Goal: Information Seeking & Learning: Learn about a topic

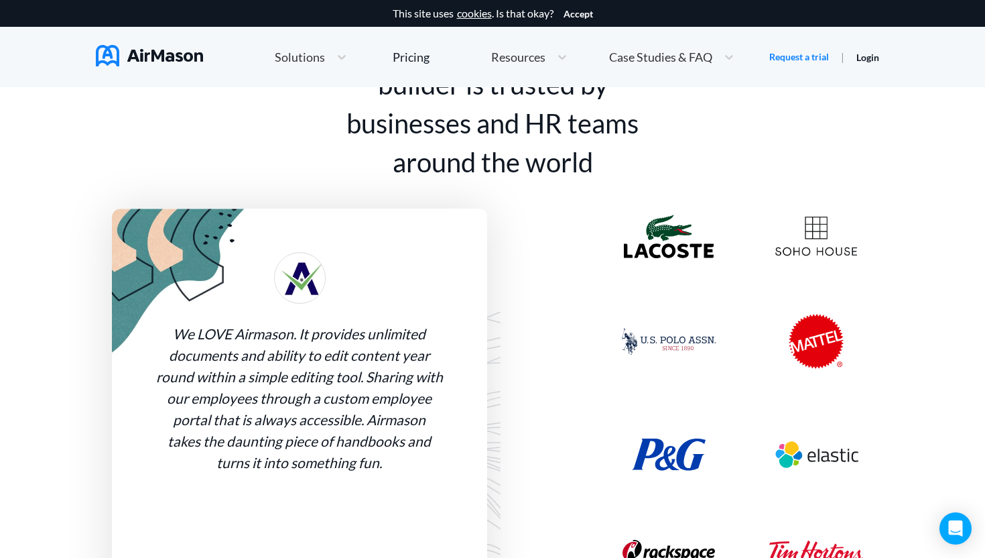
scroll to position [1117, 0]
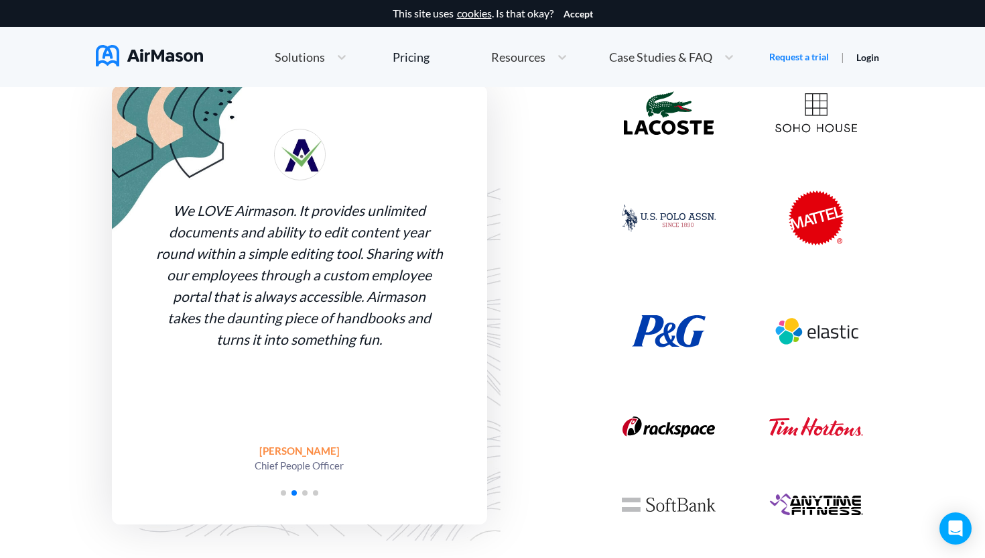
click at [637, 226] on img at bounding box center [669, 217] width 94 height 27
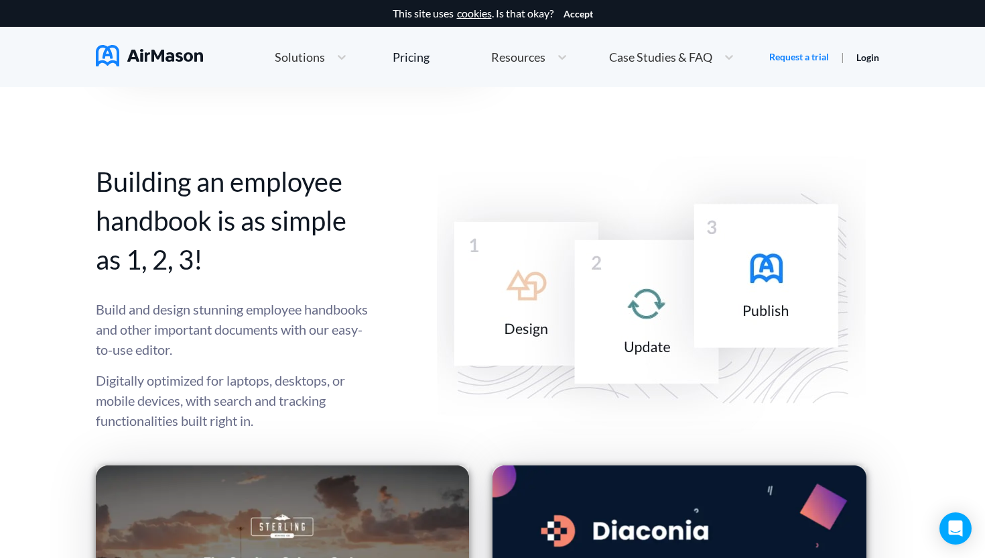
click at [631, 59] on span "Case Studies & FAQ" at bounding box center [660, 57] width 103 height 12
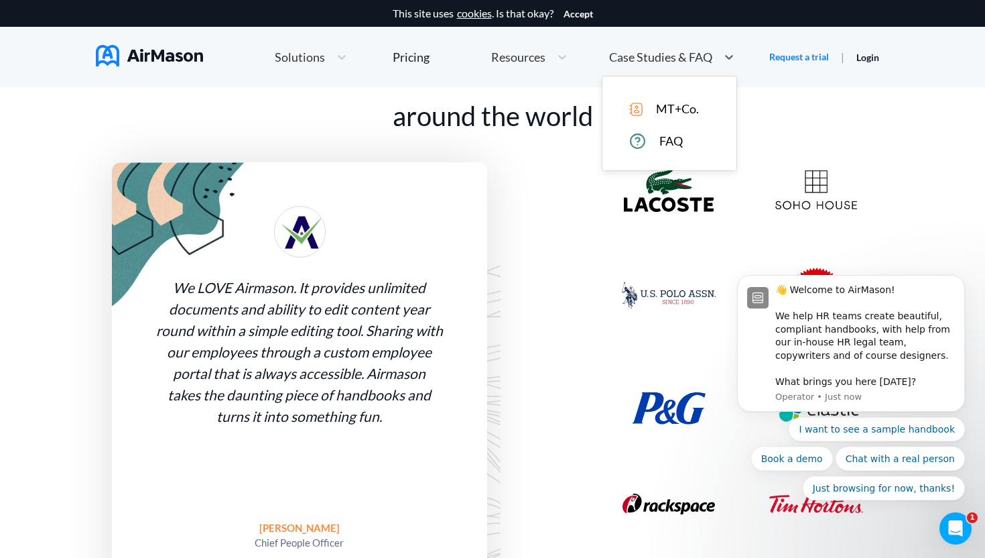
scroll to position [0, 0]
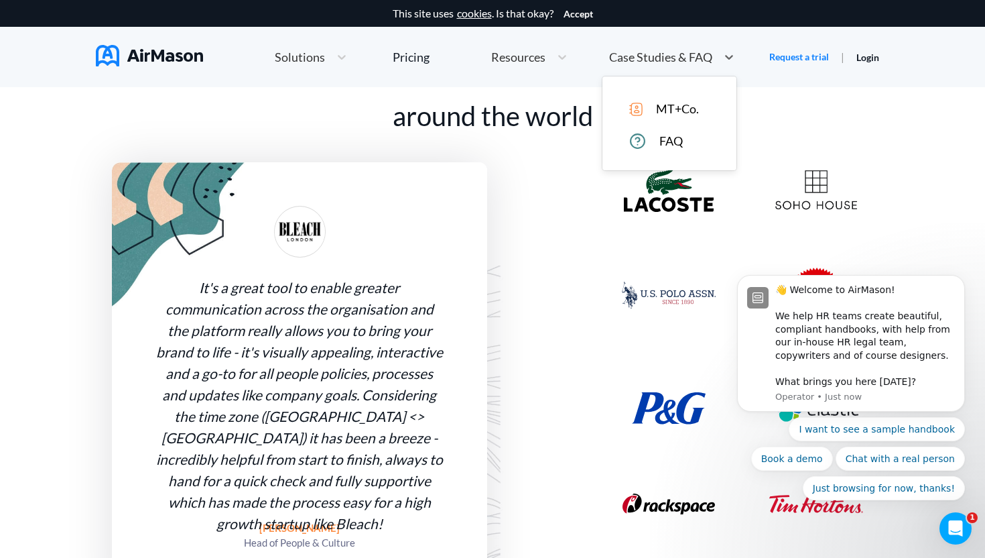
click at [663, 108] on span "MT+Co." at bounding box center [677, 109] width 43 height 14
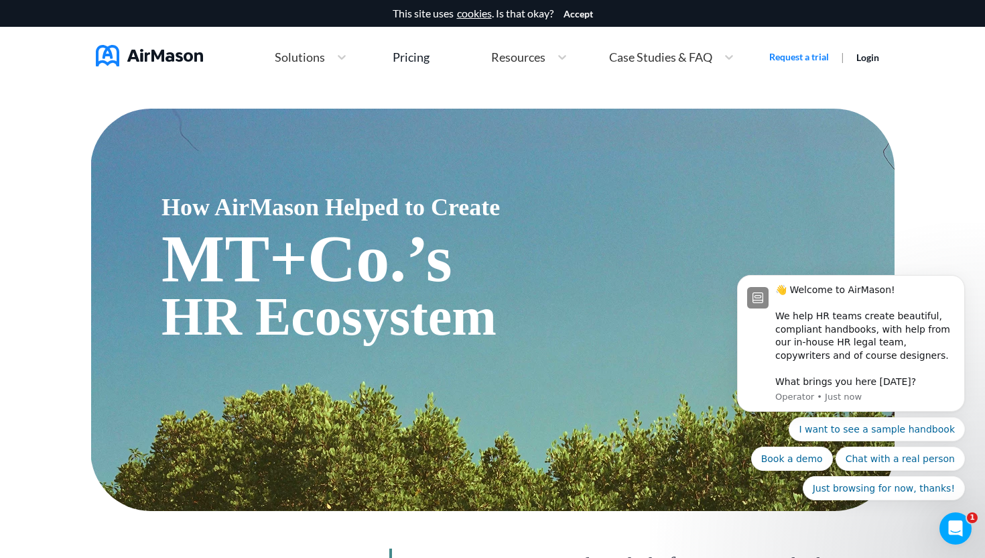
scroll to position [235, 0]
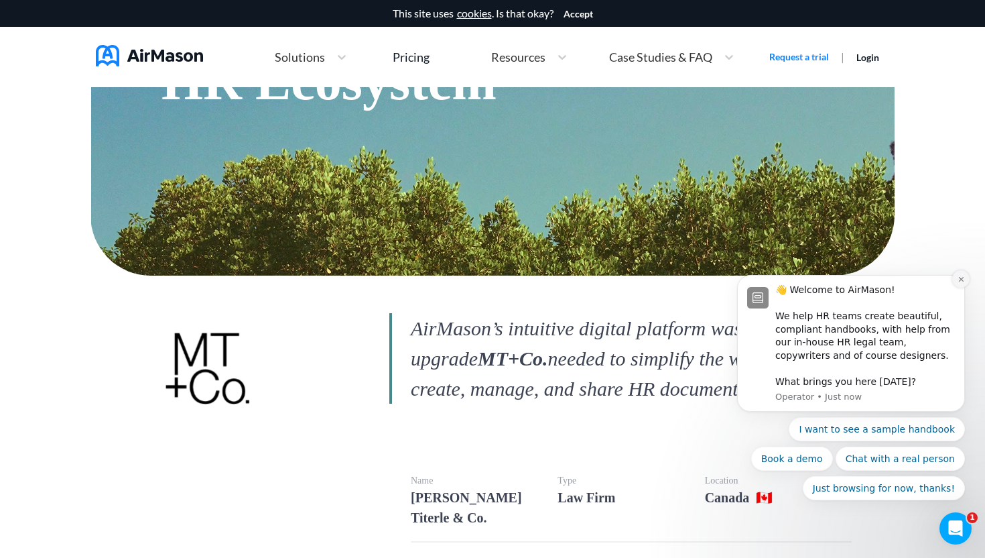
click at [960, 281] on icon "Dismiss notification" at bounding box center [961, 278] width 7 height 7
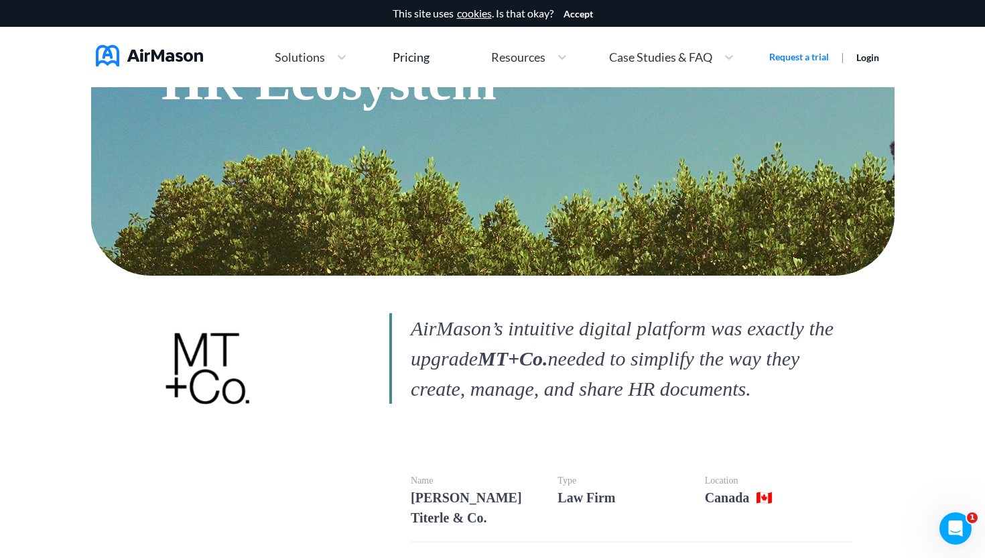
click at [688, 354] on p "AirMason’s intuitive digital platform was exactly the upgrade MT+Co. needed to …" at bounding box center [620, 358] width 462 height 90
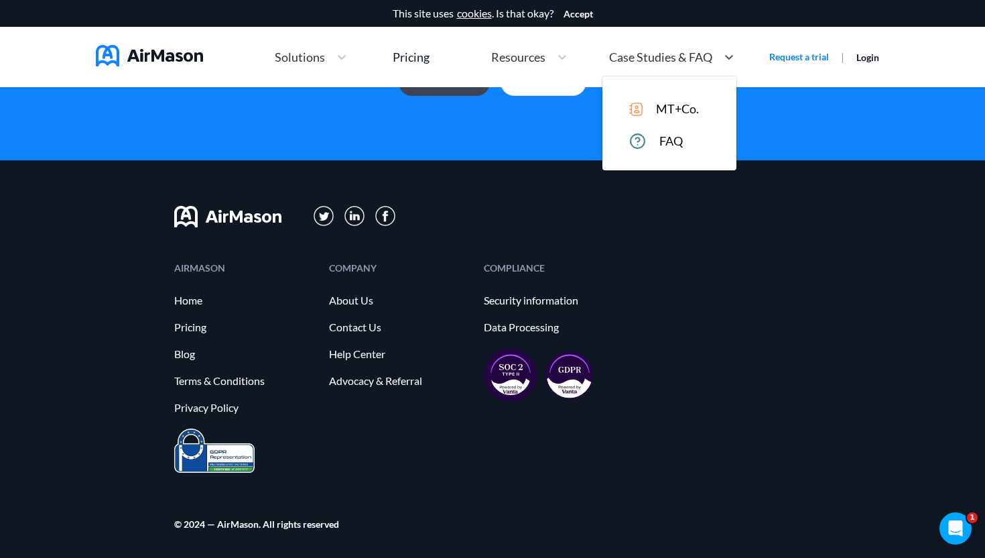
scroll to position [3266, 0]
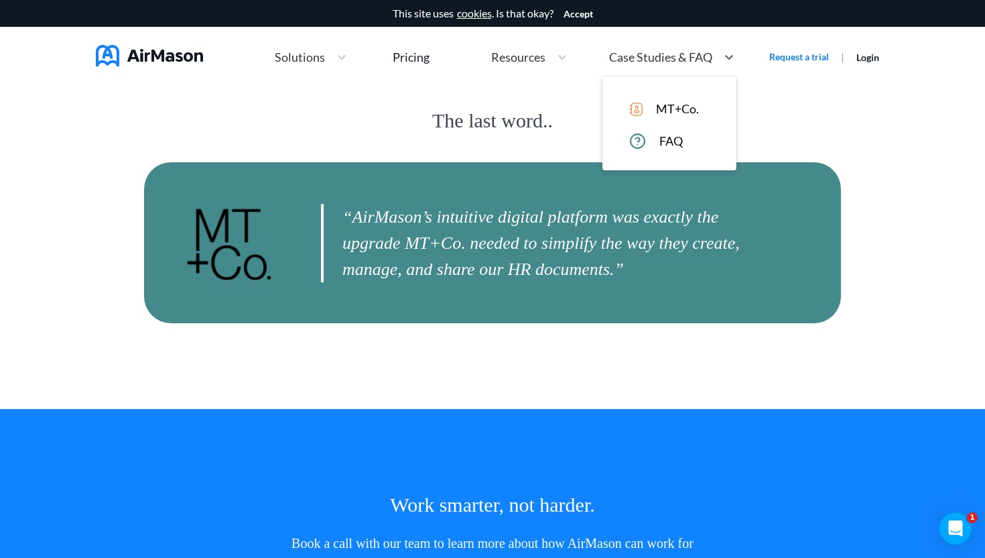
click at [635, 58] on span "Case Studies & FAQ" at bounding box center [660, 57] width 103 height 12
click at [533, 61] on span "Resources" at bounding box center [518, 57] width 54 height 12
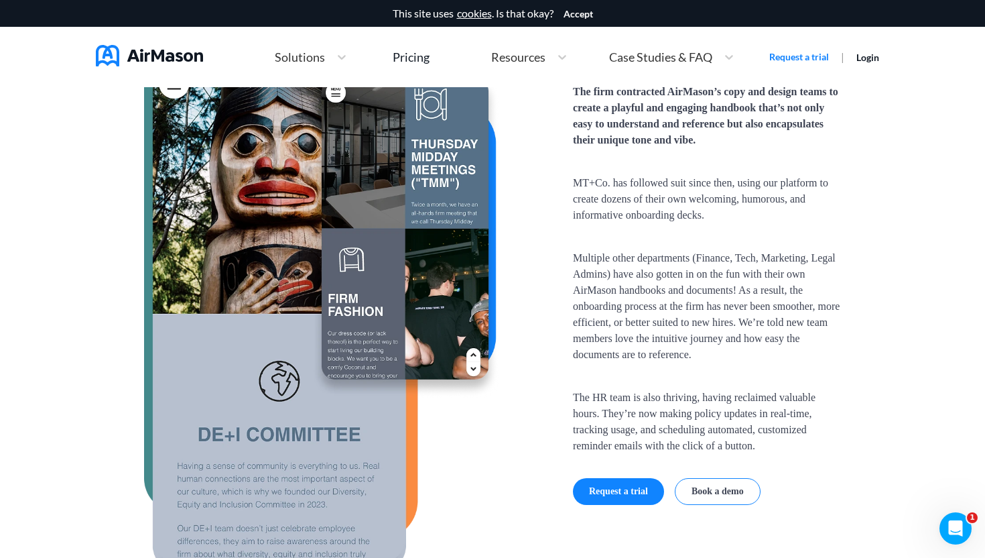
click at [452, 61] on div "Home Employee Handbook Builder Automated Policy Updates Solutions Pricing About…" at bounding box center [505, 57] width 529 height 29
click at [416, 56] on div "Pricing" at bounding box center [411, 57] width 37 height 12
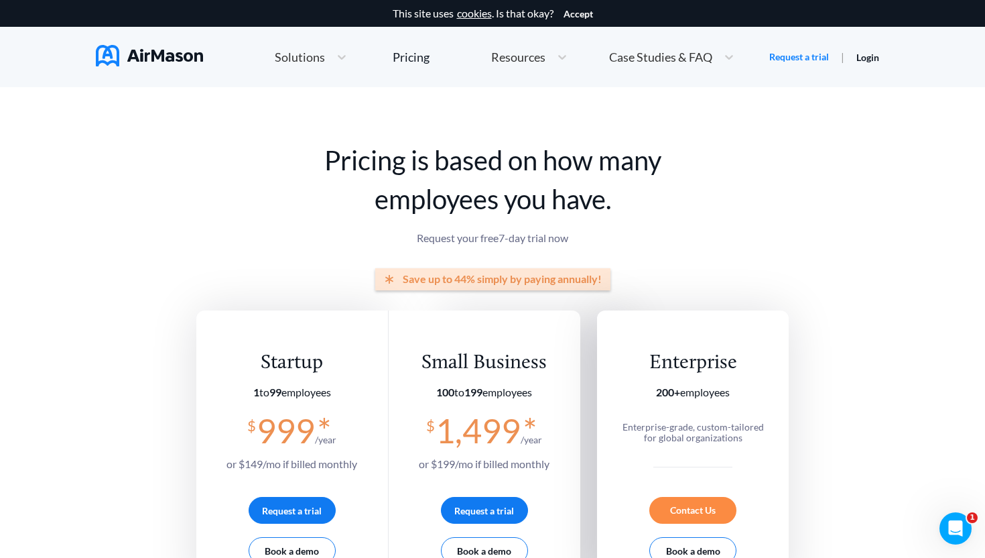
click at [328, 65] on div "Solutions" at bounding box center [299, 57] width 62 height 17
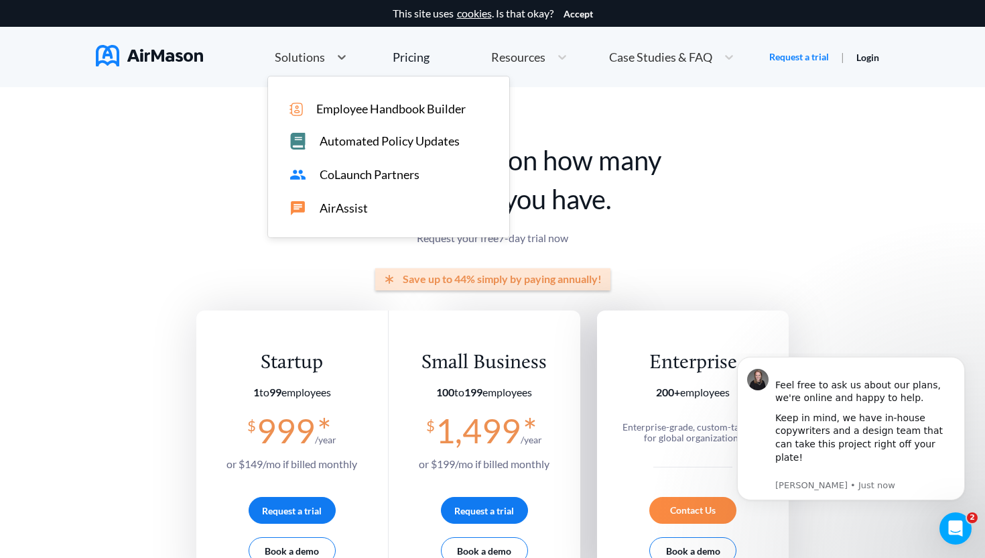
click at [345, 109] on span "Employee Handbook Builder" at bounding box center [390, 109] width 149 height 14
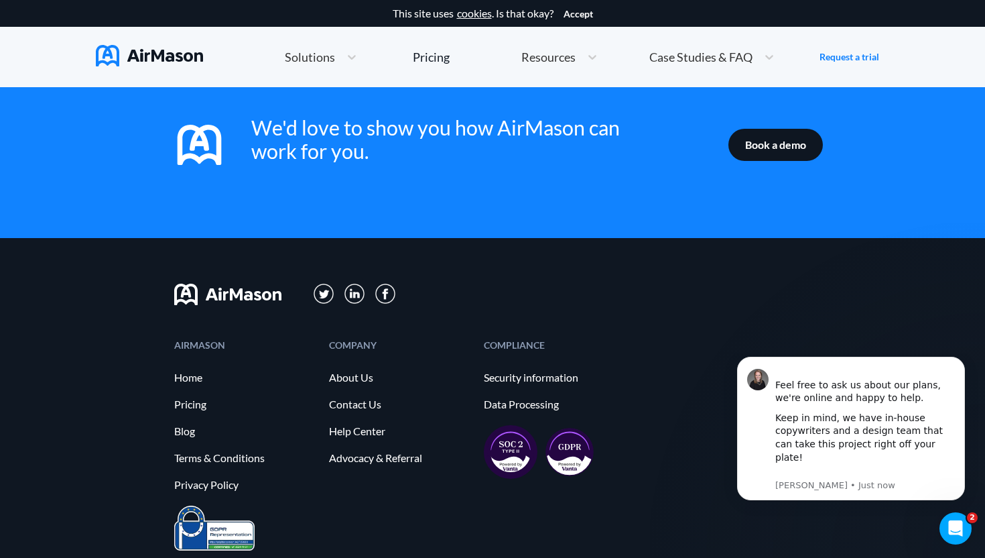
scroll to position [2235, 0]
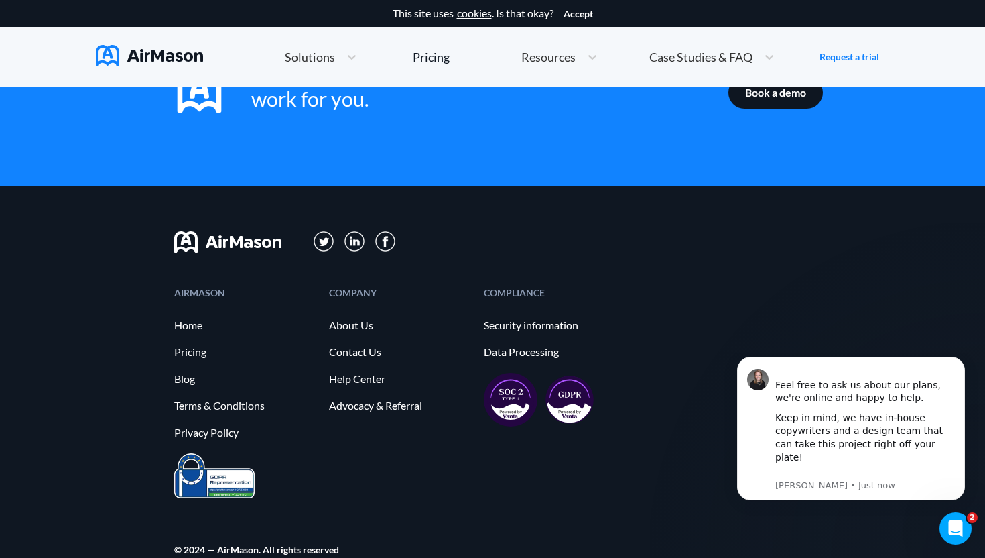
click at [434, 66] on link "Pricing" at bounding box center [431, 57] width 37 height 24
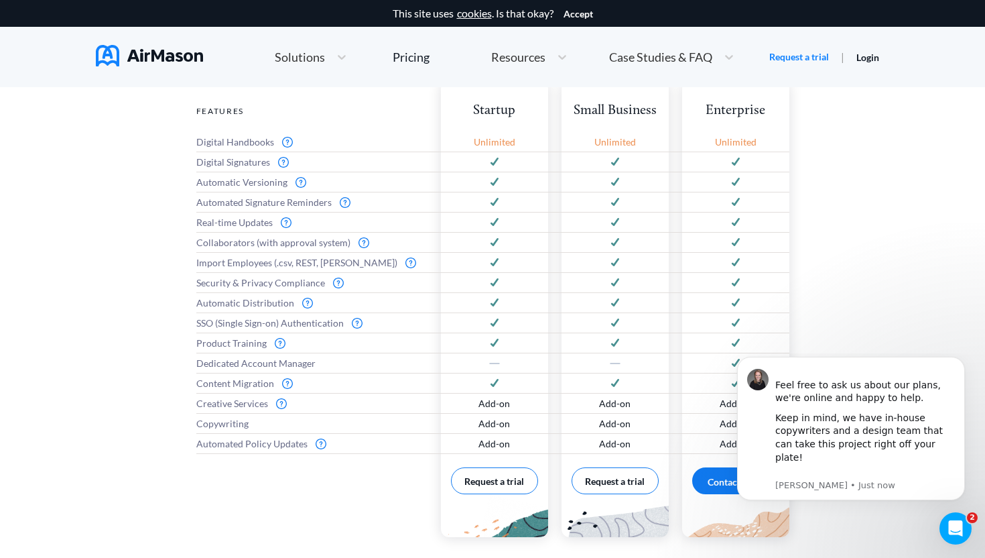
scroll to position [105, 0]
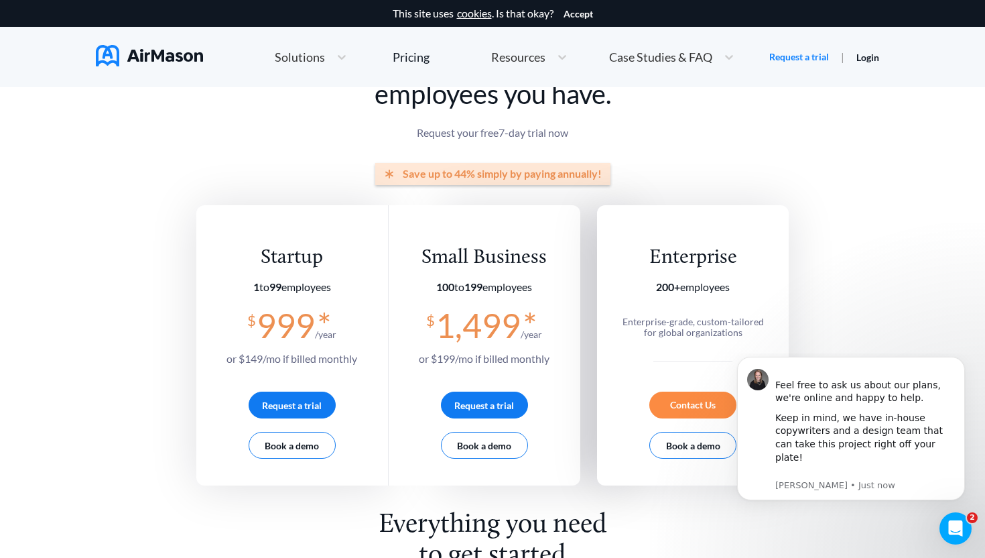
click at [540, 63] on div "Resources" at bounding box center [518, 57] width 66 height 17
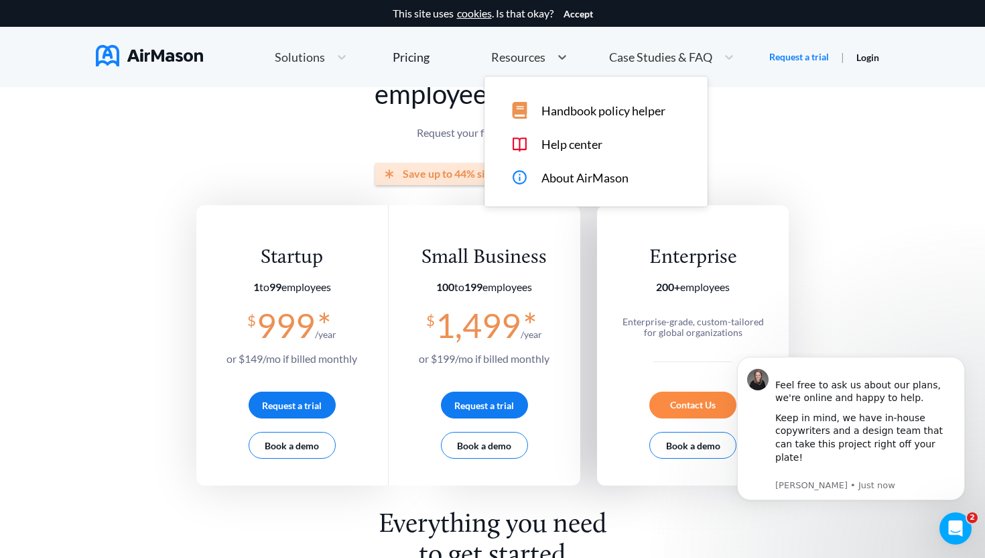
click at [566, 113] on span "Handbook policy helper" at bounding box center [604, 111] width 124 height 14
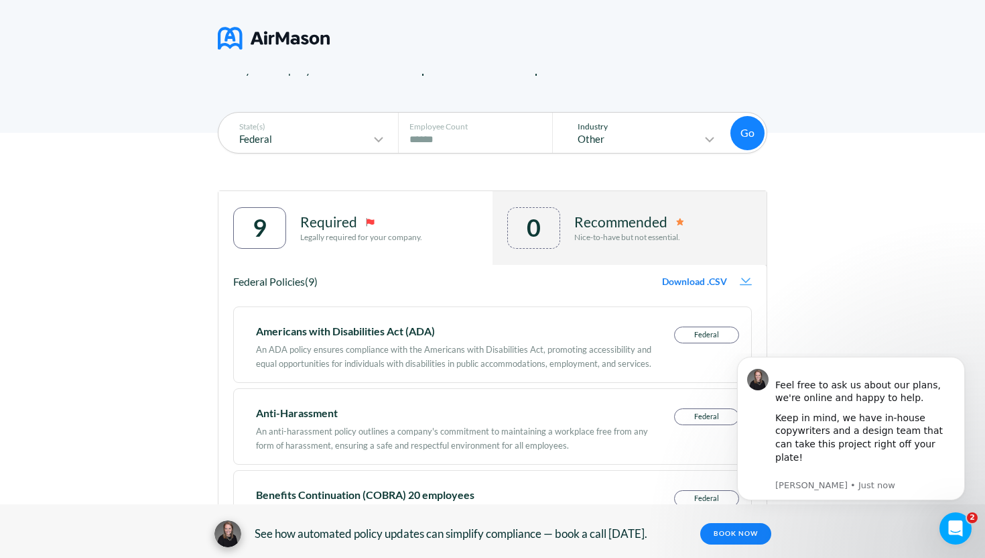
scroll to position [172, 0]
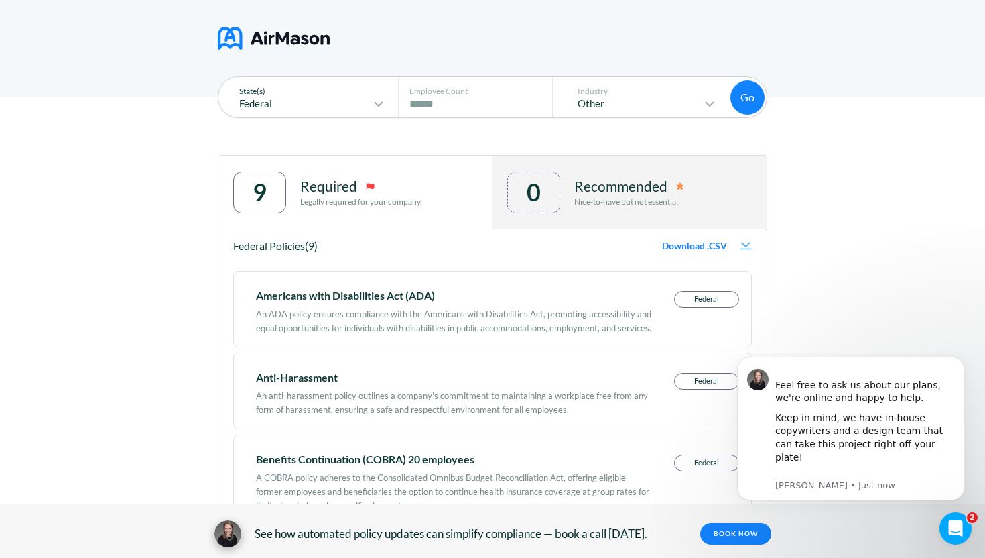
click at [362, 97] on div "Federal" at bounding box center [306, 104] width 161 height 16
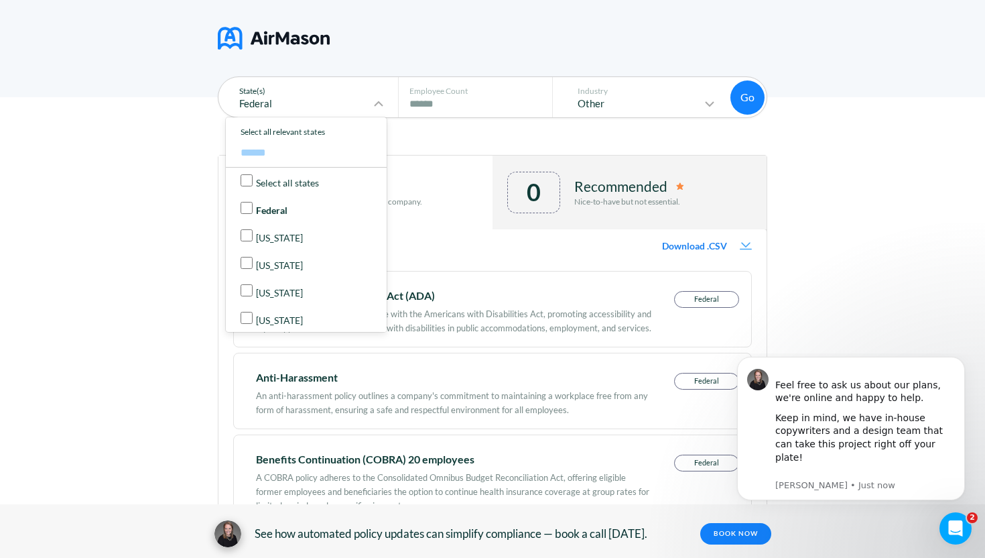
click at [362, 97] on div "Federal" at bounding box center [306, 104] width 161 height 16
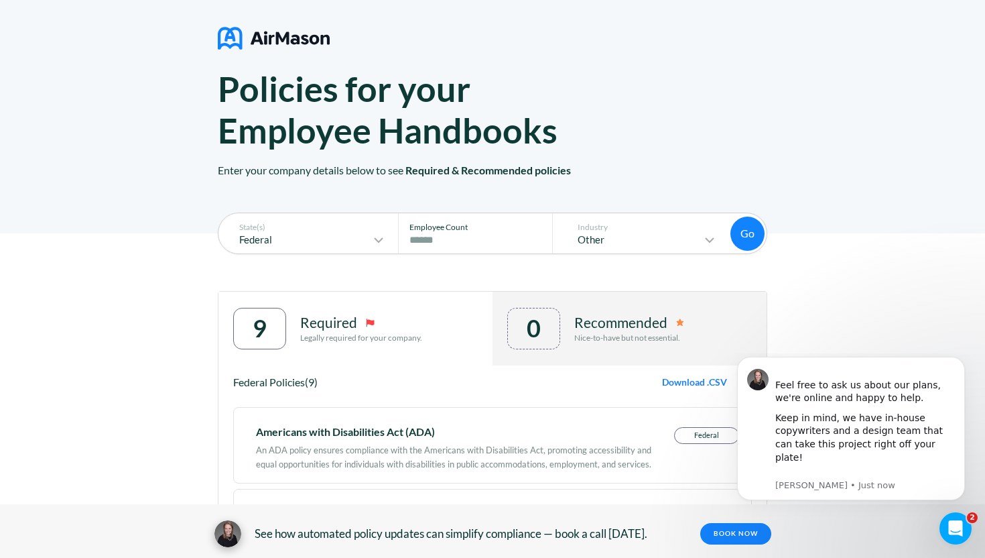
scroll to position [0, 0]
